Goal: Communication & Community: Answer question/provide support

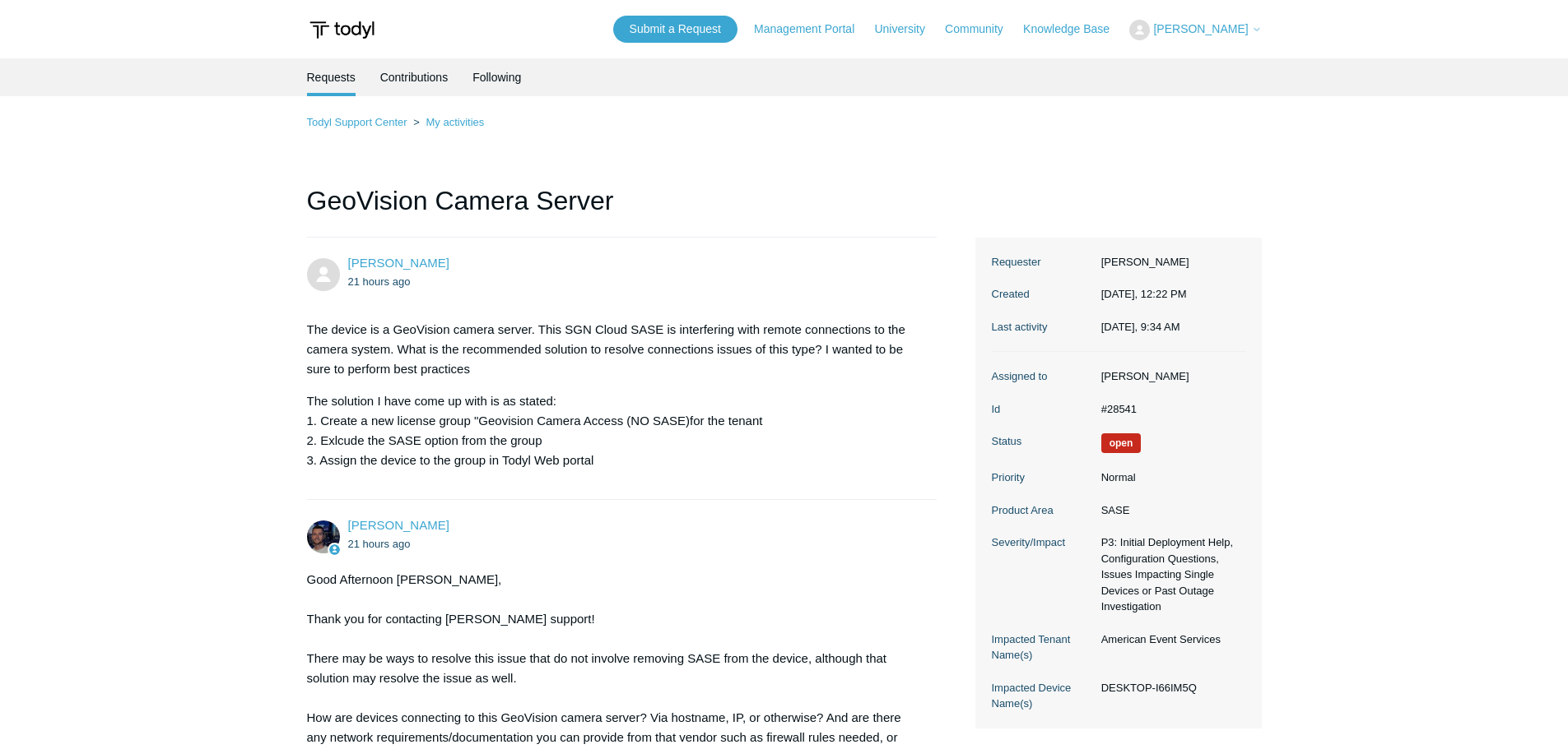
scroll to position [823, 0]
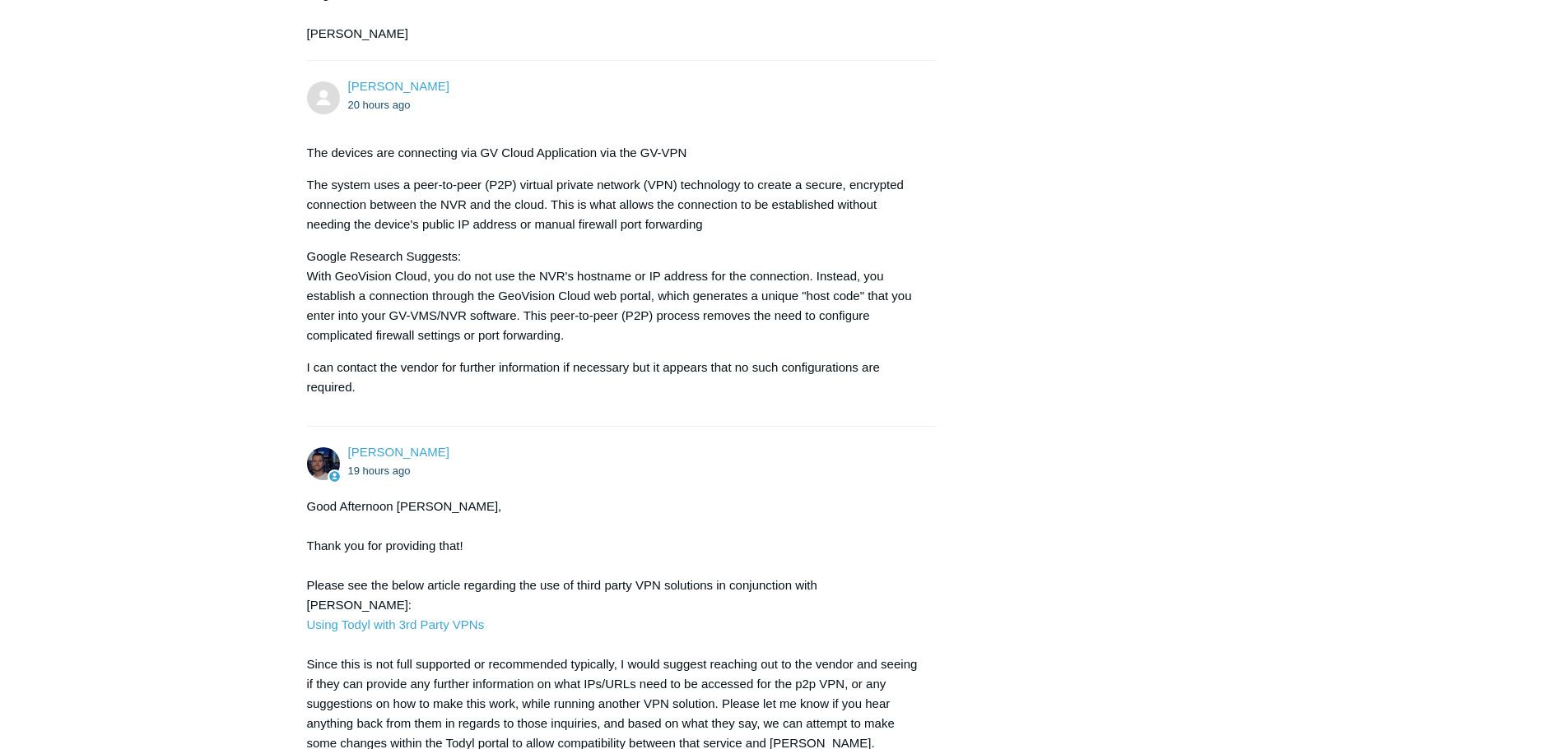
click at [666, 84] on div "John Kilgore 20 hours ago" at bounding box center [634, 96] width 573 height 37
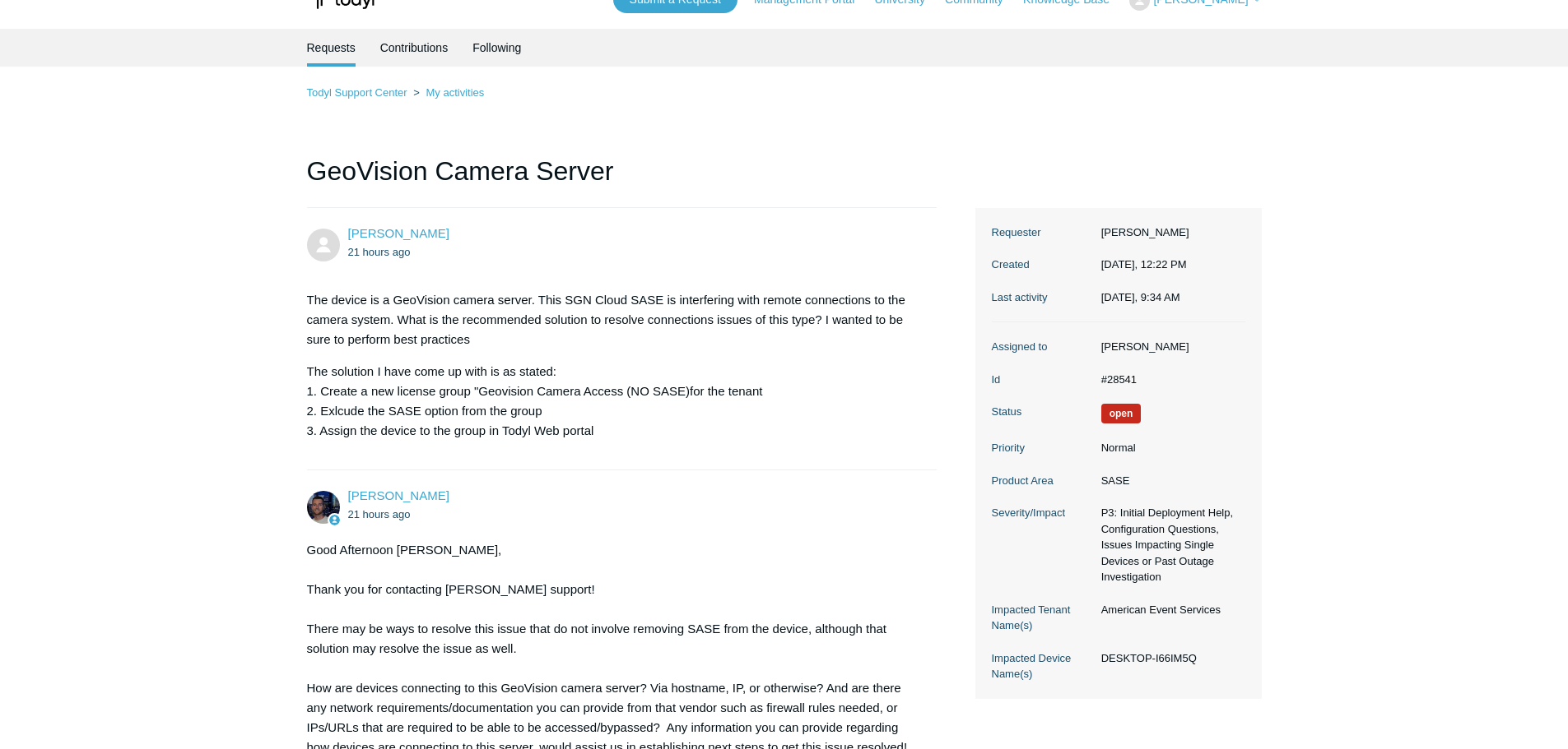
scroll to position [0, 0]
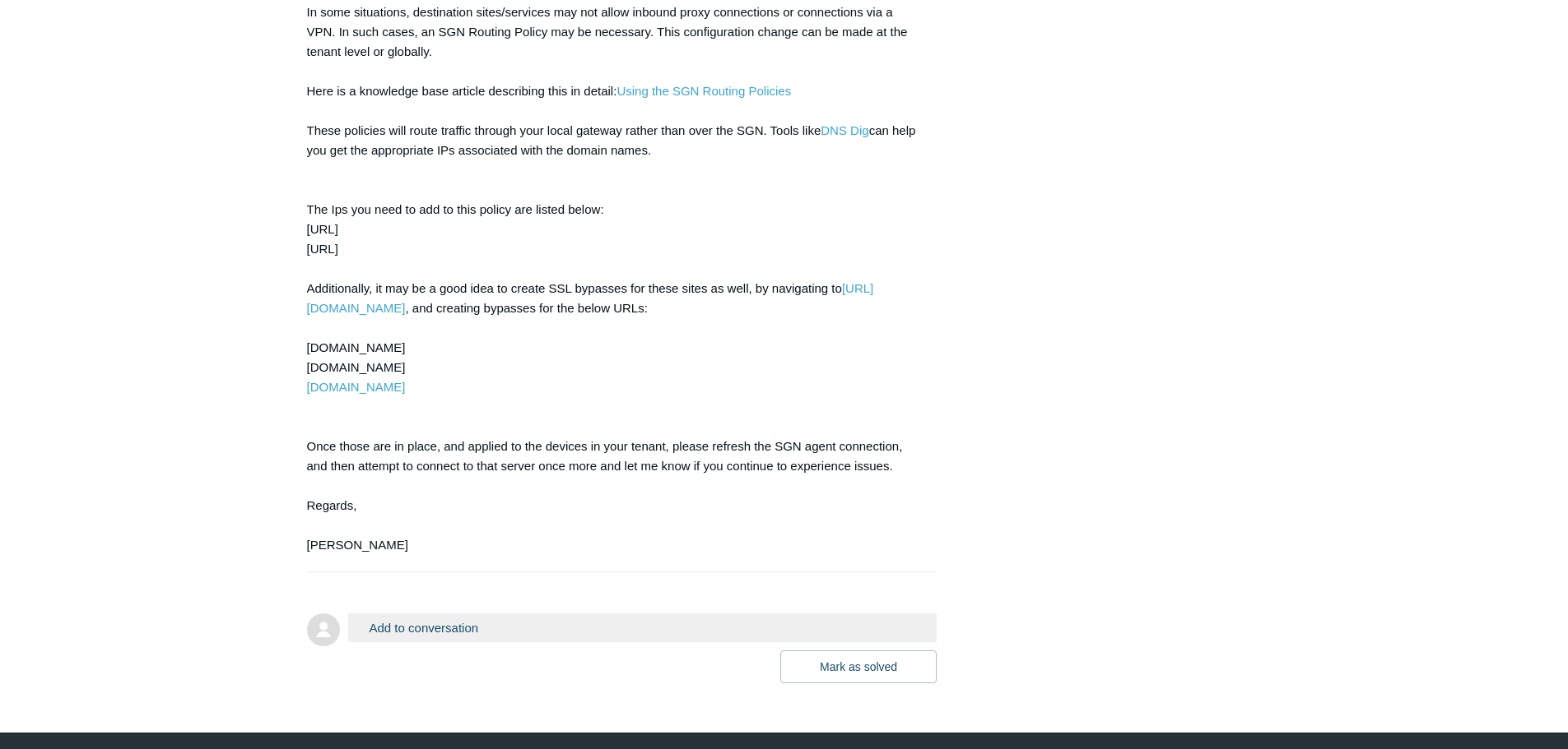
scroll to position [2552, 0]
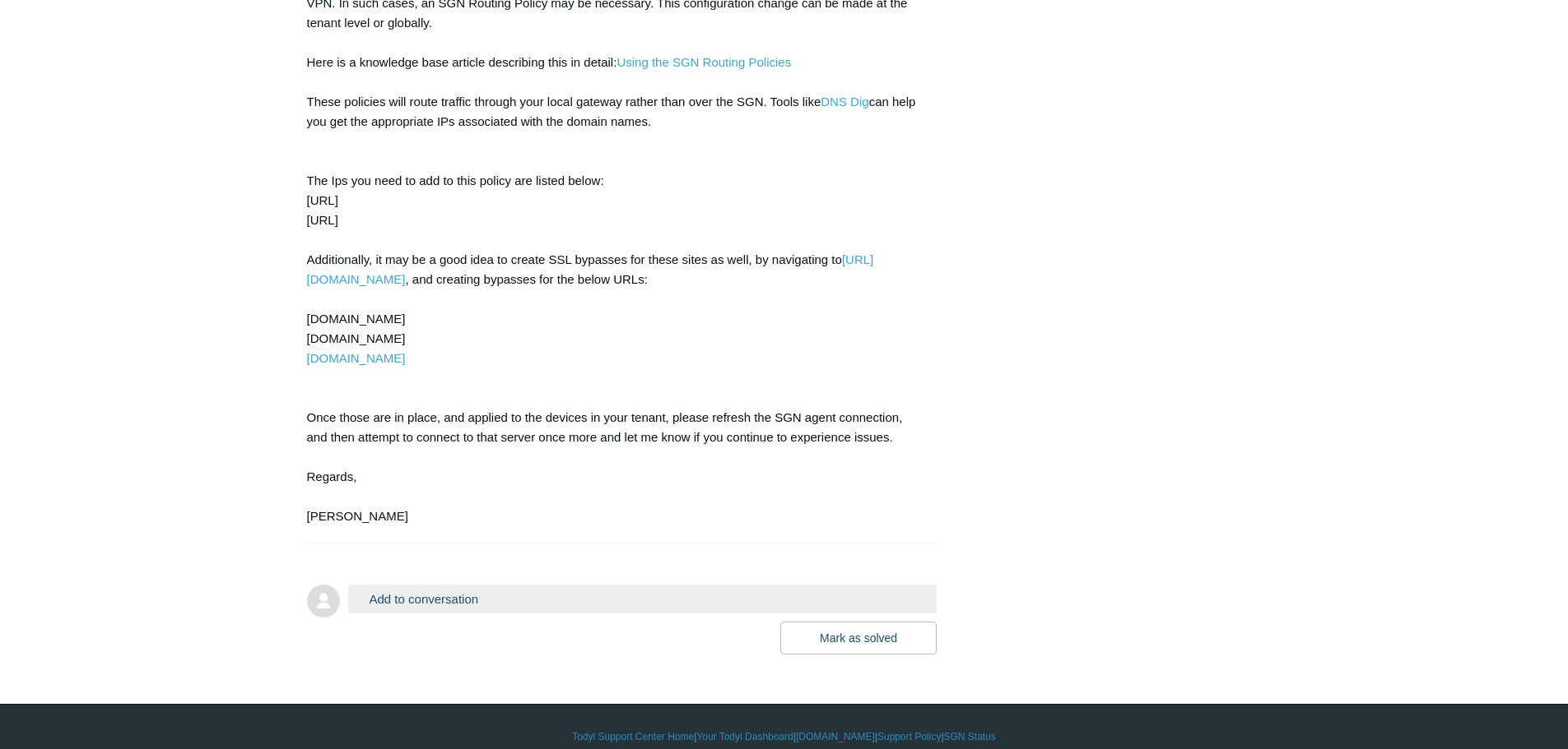
click at [447, 584] on button "Add to conversation" at bounding box center [643, 598] width 589 height 29
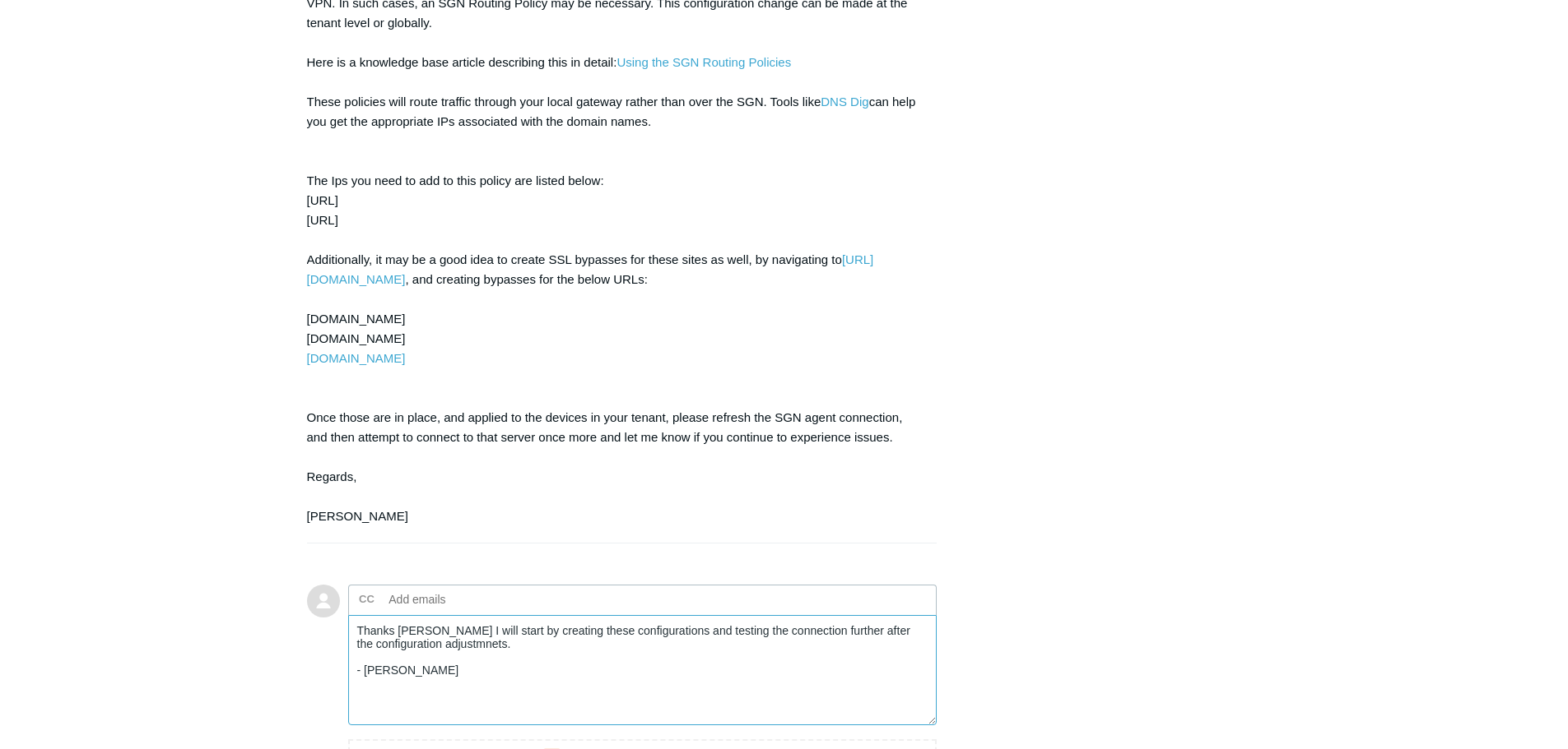
click at [479, 629] on textarea "Thanks Connor I will start by creating these configurations and testing the con…" at bounding box center [643, 670] width 589 height 111
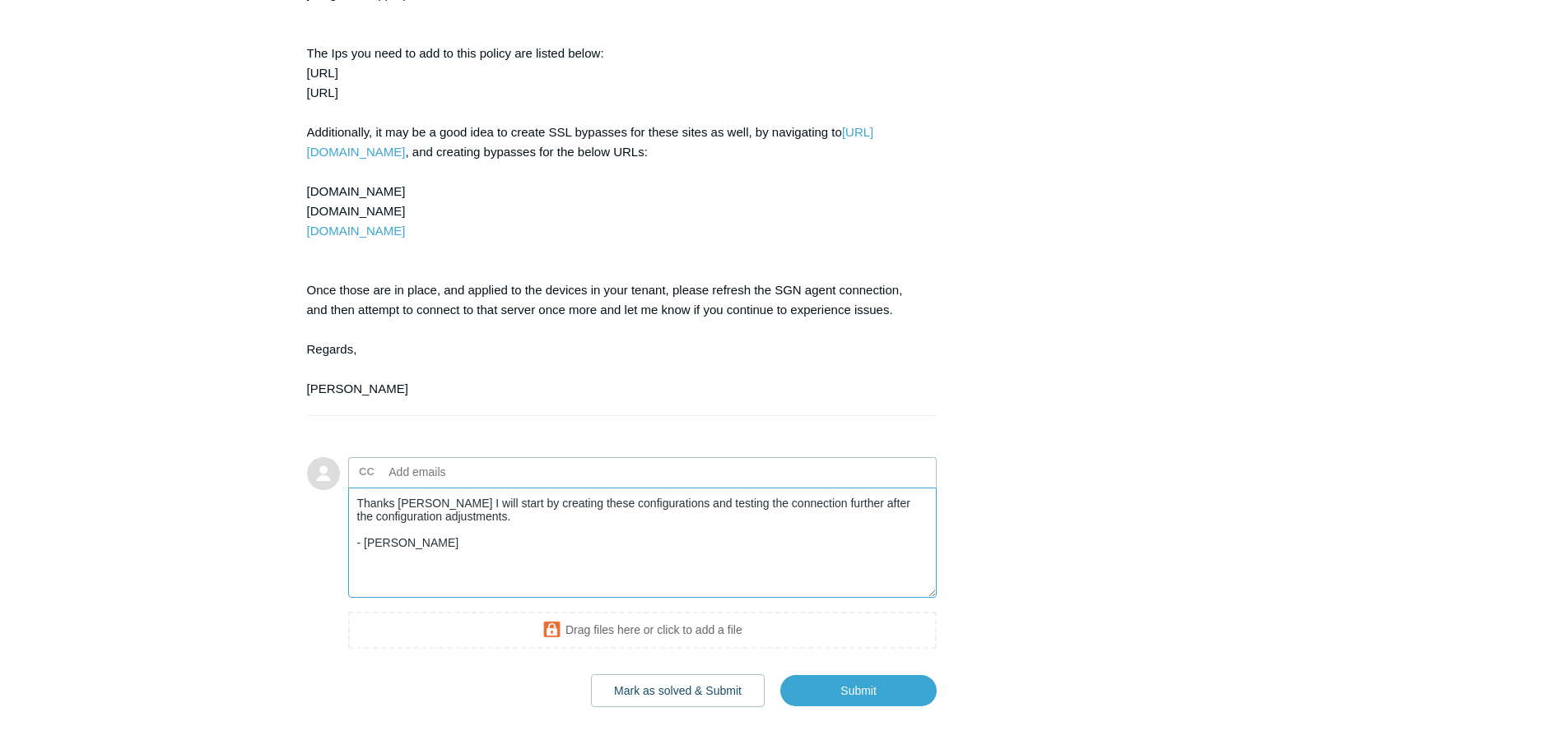
scroll to position [2716, 0]
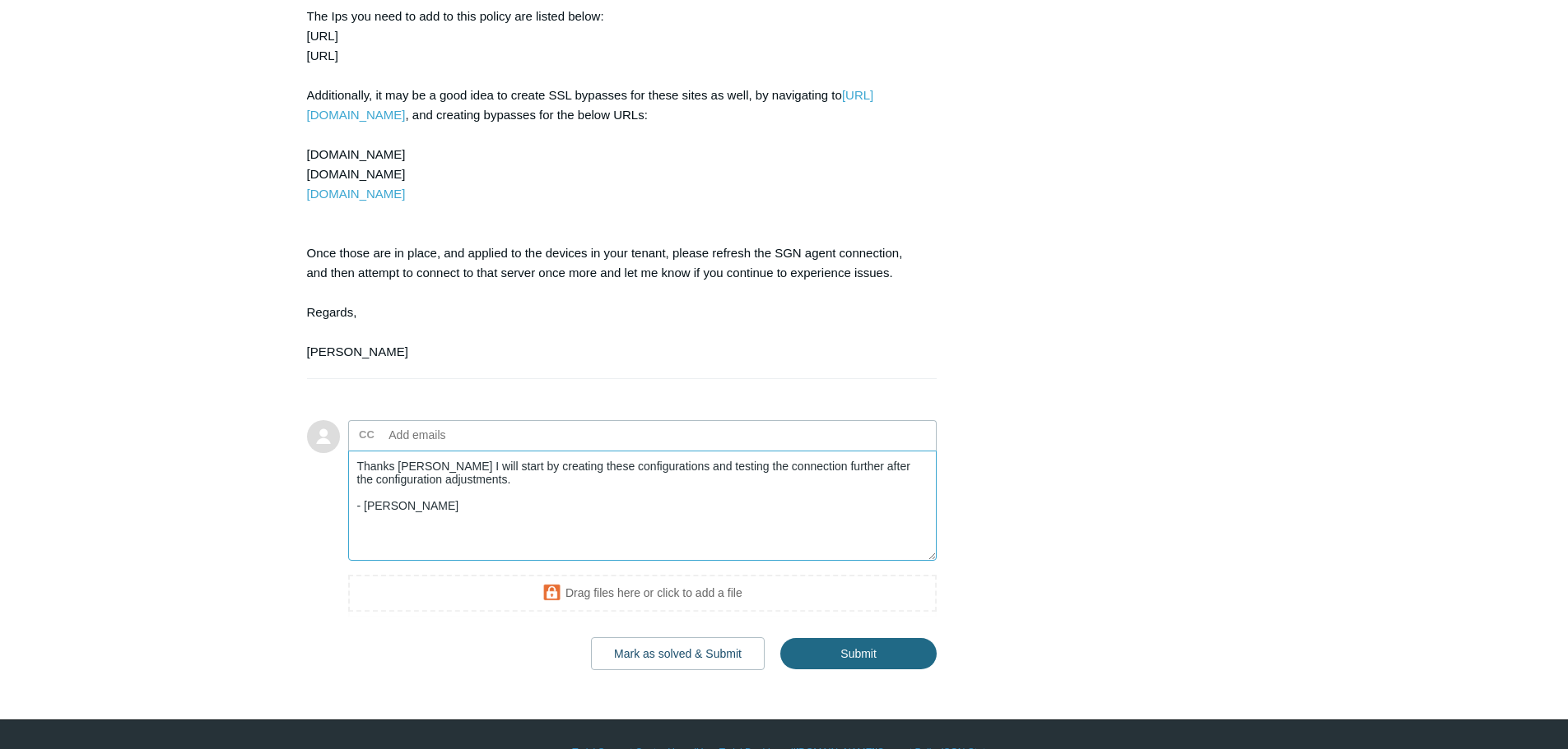
type textarea "Thanks Connor I will start by creating these configurations and testing the con…"
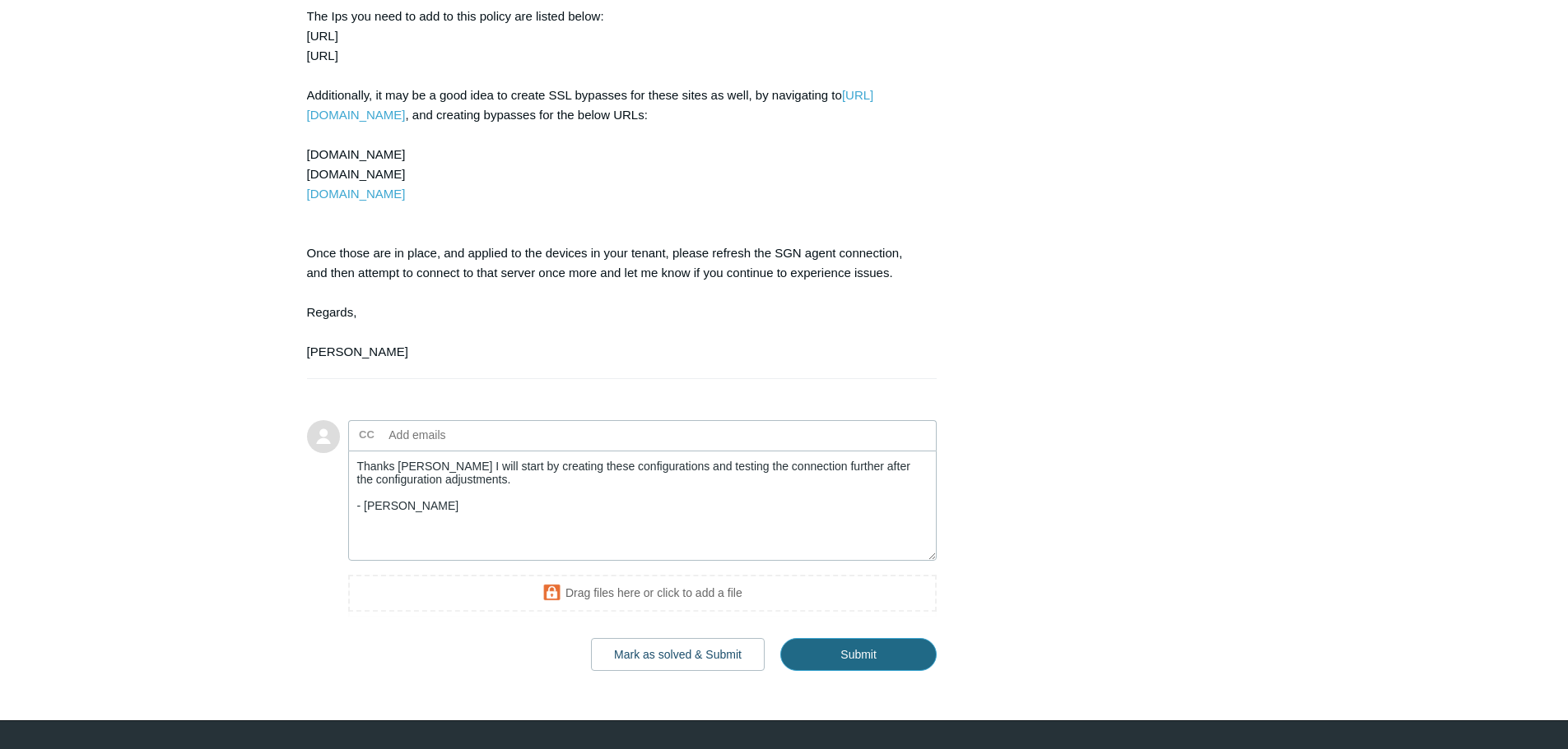
click at [845, 640] on input "Submit" at bounding box center [858, 655] width 156 height 33
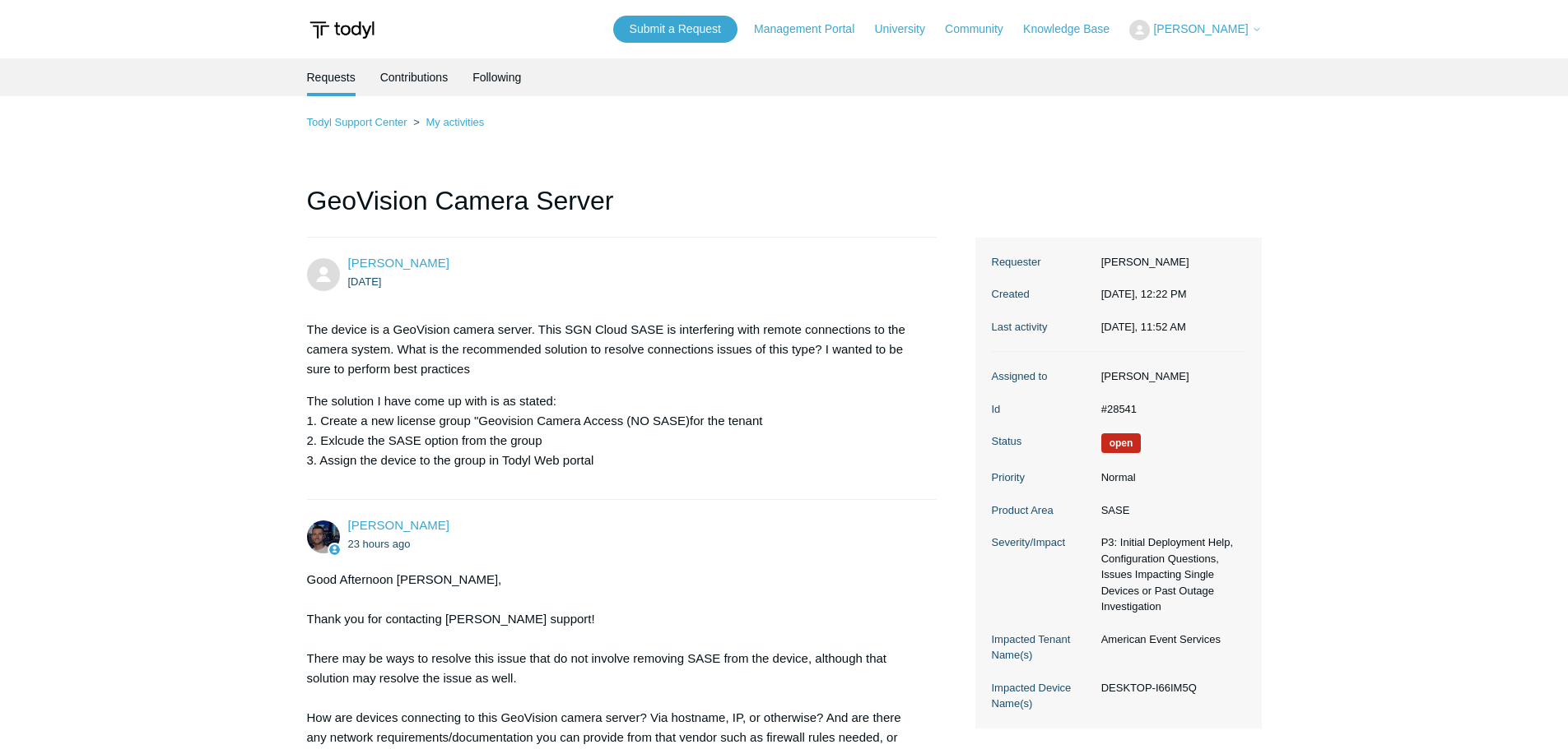
click at [1212, 32] on span "[PERSON_NAME]" at bounding box center [1199, 29] width 94 height 13
click at [1222, 69] on link "My Support Requests" at bounding box center [1211, 65] width 161 height 29
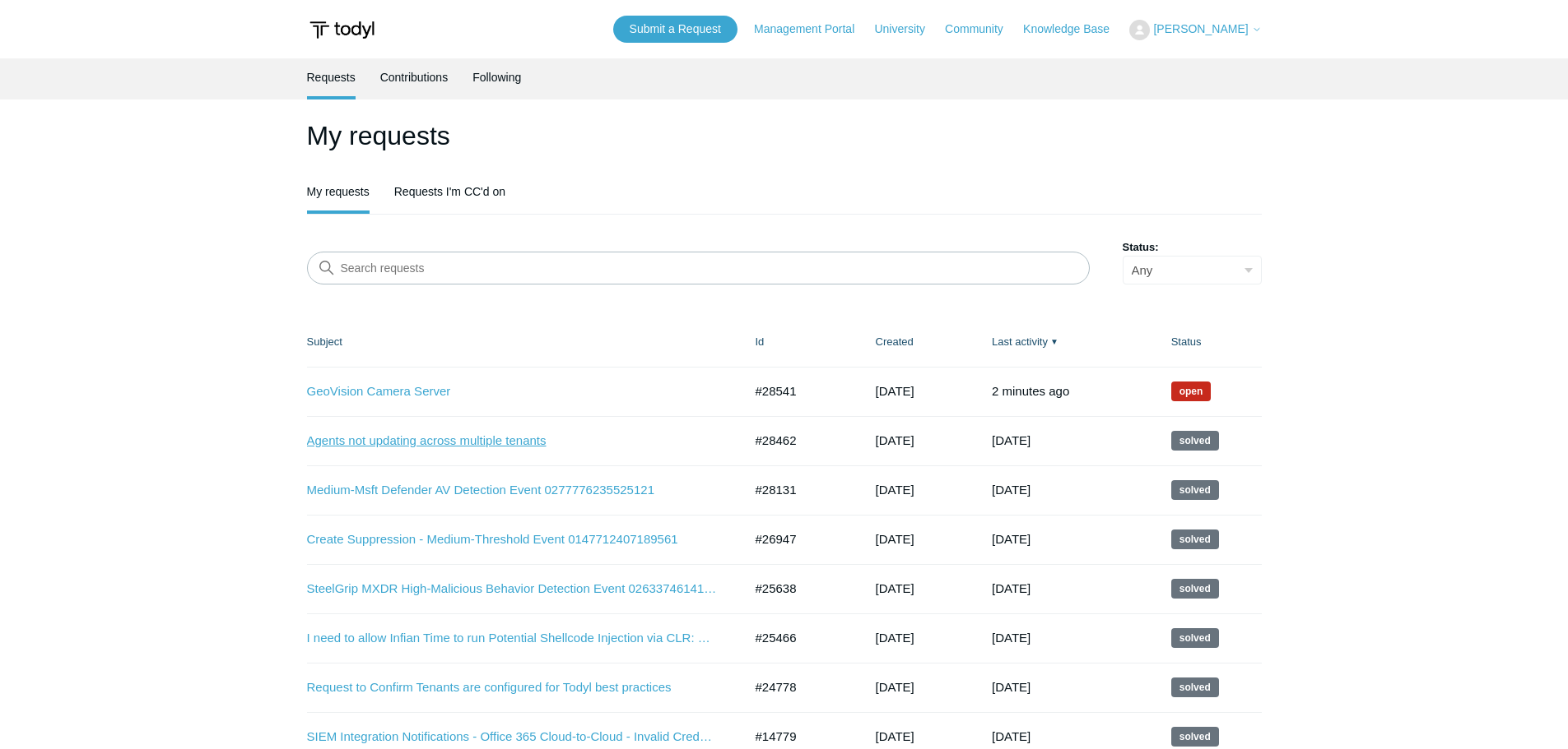
click at [419, 441] on link "Agents not updating across multiple tenants" at bounding box center [513, 441] width 412 height 19
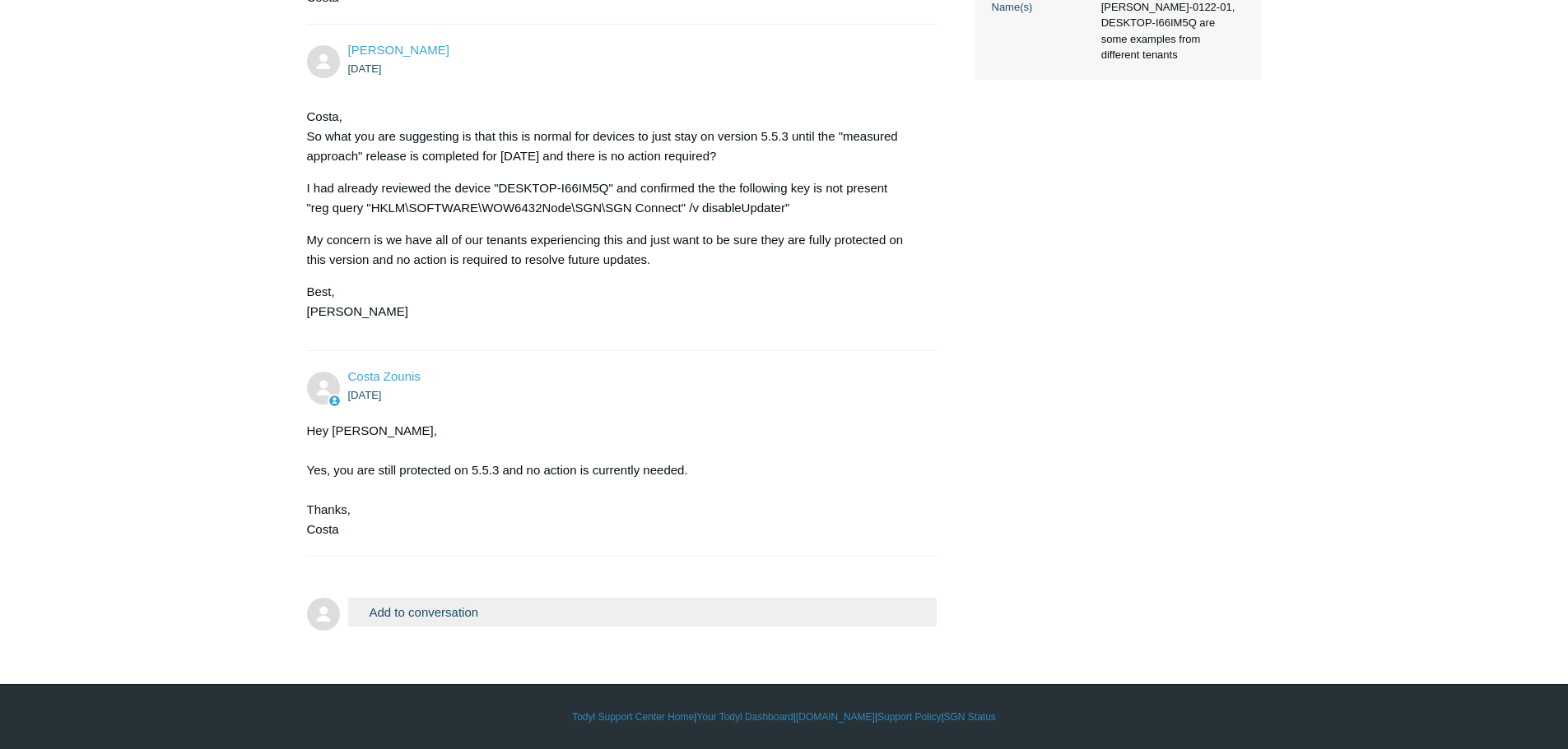
scroll to position [733, 0]
drag, startPoint x: 467, startPoint y: 468, endPoint x: 687, endPoint y: 473, distance: 220.1
click at [687, 473] on div "Hey [PERSON_NAME], Yes, you are still protected on 5.5.3 and no action is curre…" at bounding box center [614, 480] width 614 height 119
drag, startPoint x: 368, startPoint y: 156, endPoint x: 535, endPoint y: 160, distance: 167.0
click at [535, 160] on p "[PERSON_NAME], So what you are suggesting is that this is normal for devices to…" at bounding box center [614, 136] width 614 height 59
